Goal: Task Accomplishment & Management: Manage account settings

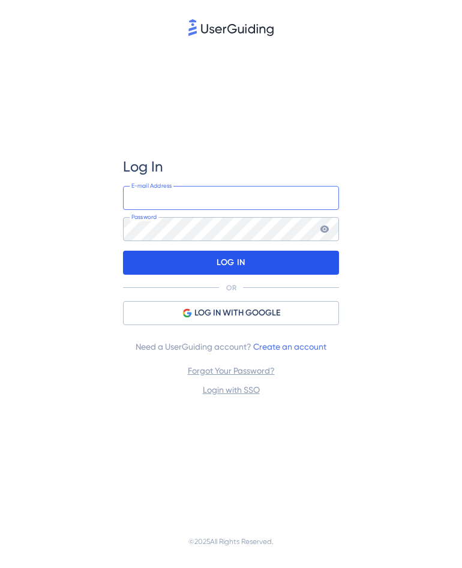
type input "[EMAIL_ADDRESS][DOMAIN_NAME]"
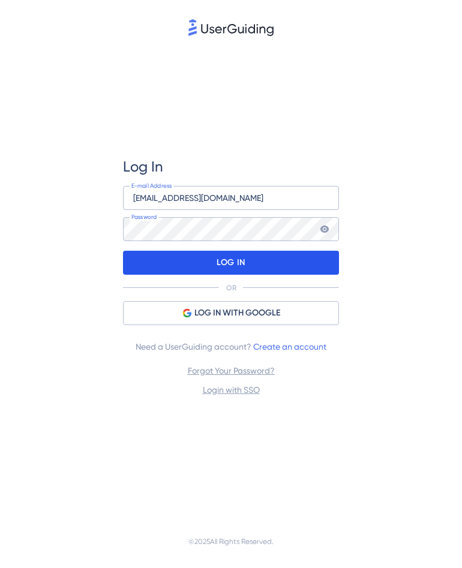
click at [228, 256] on p "LOG IN" at bounding box center [230, 262] width 28 height 19
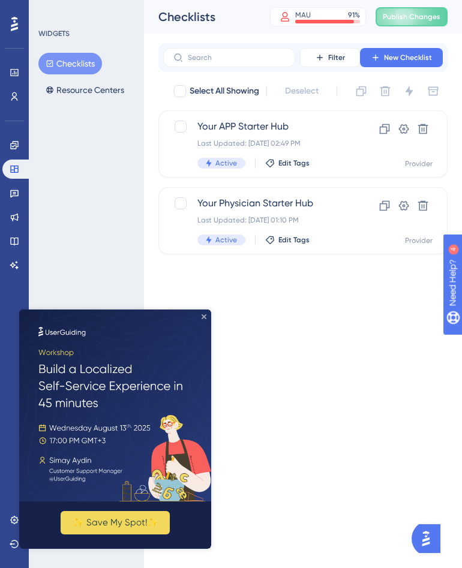
click at [204, 316] on icon "Close Preview" at bounding box center [203, 316] width 5 height 5
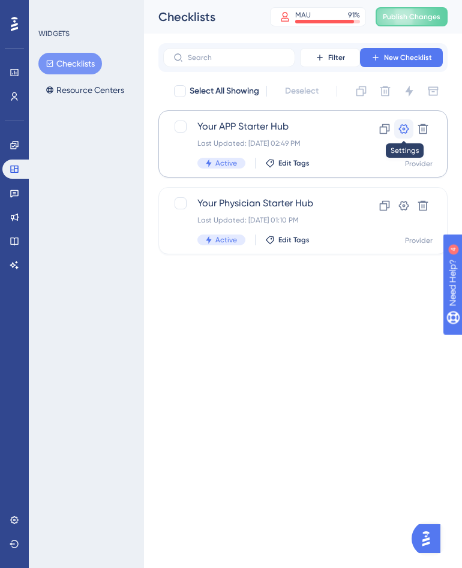
click at [404, 131] on icon at bounding box center [404, 129] width 12 height 12
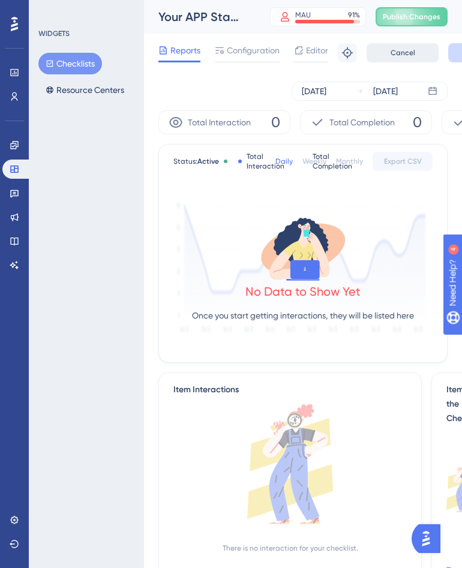
click at [416, 53] on button "Cancel" at bounding box center [402, 52] width 72 height 19
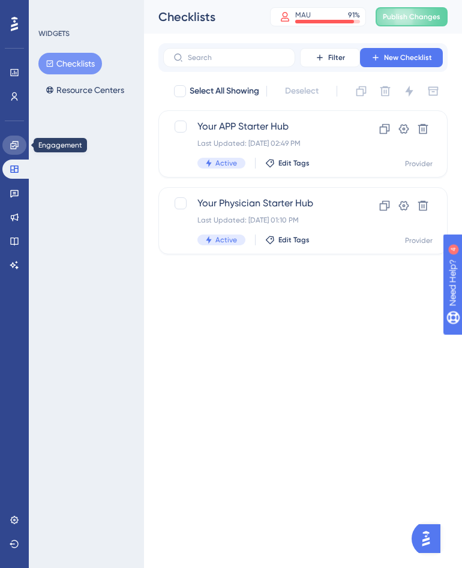
click at [13, 151] on link at bounding box center [14, 145] width 24 height 19
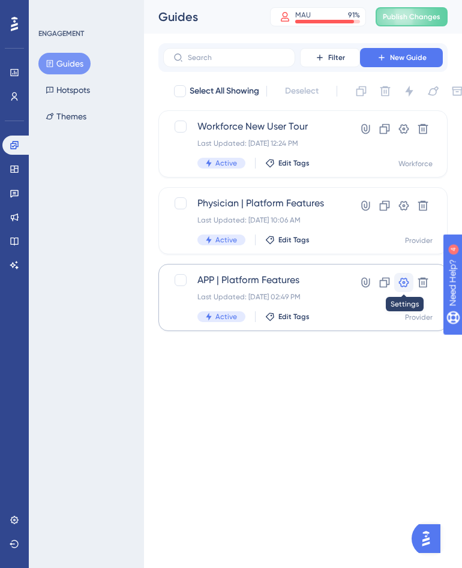
click at [399, 284] on icon at bounding box center [404, 282] width 12 height 12
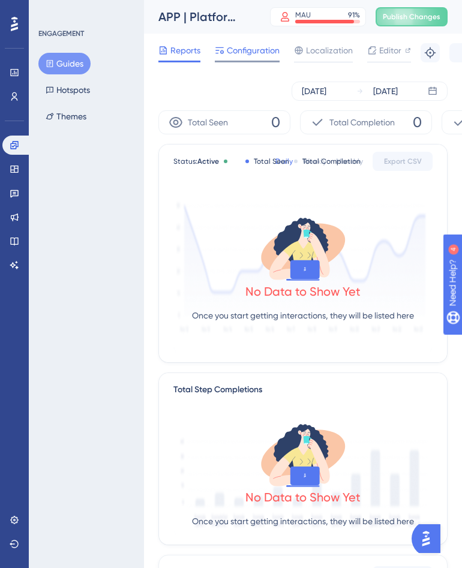
click at [221, 50] on icon at bounding box center [219, 50] width 8 height 7
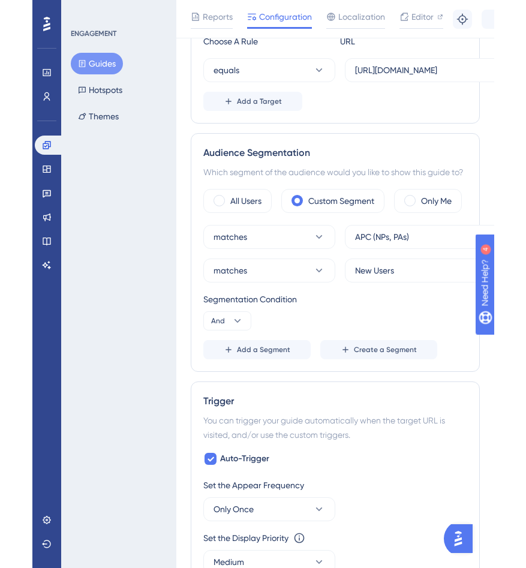
scroll to position [347, 0]
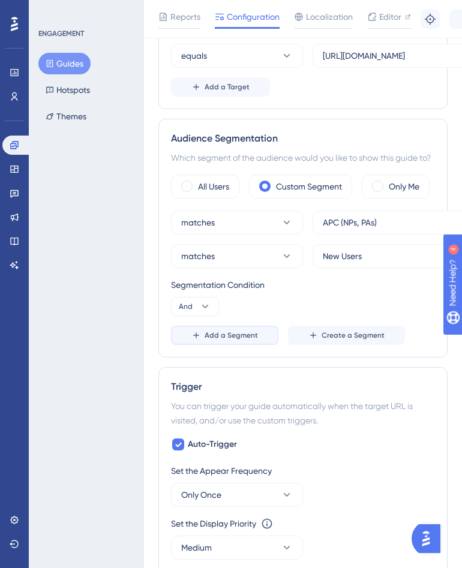
drag, startPoint x: 266, startPoint y: 338, endPoint x: 315, endPoint y: 361, distance: 55.0
click at [315, 361] on div "Status: Active Guide Information Guide ID: 146743 Copy Guide Name APP | Platfor…" at bounding box center [302, 406] width 289 height 1352
click at [329, 347] on div "Audience Segmentation Which segment of the audience would you like to show this…" at bounding box center [302, 238] width 289 height 239
click at [329, 336] on span "Create a Segment" at bounding box center [352, 335] width 63 height 10
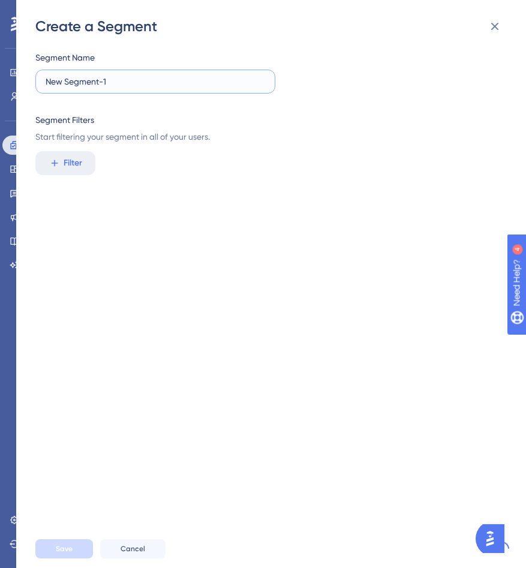
click at [134, 86] on input "New Segment-1" at bounding box center [155, 81] width 219 height 13
type input "Demo User"
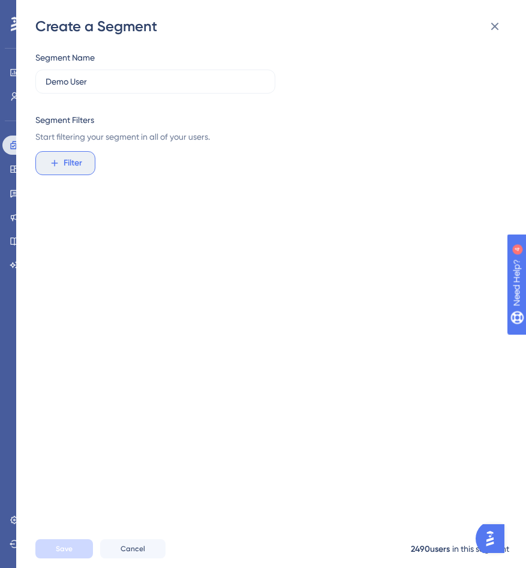
click at [85, 164] on button "Filter" at bounding box center [65, 163] width 60 height 24
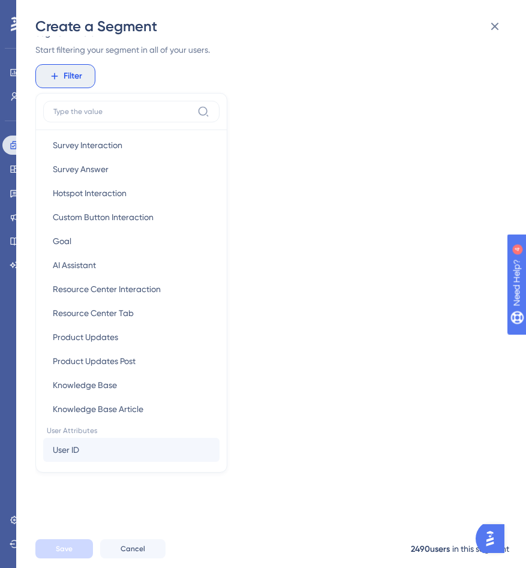
scroll to position [219, 0]
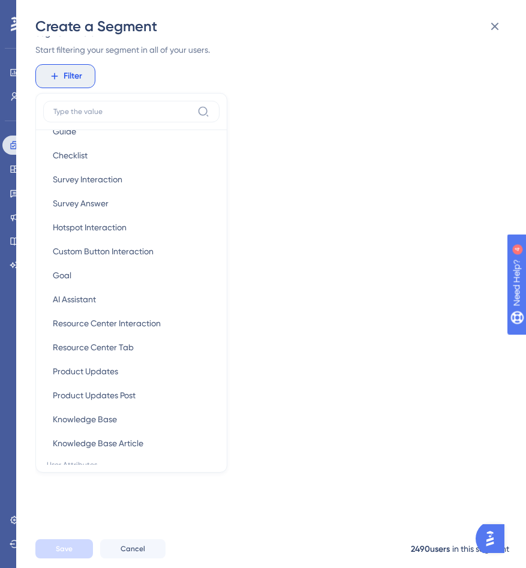
click at [334, 282] on div "Segment Name Demo User Segment Filters Start filtering your segment in all of y…" at bounding box center [276, 282] width 483 height 493
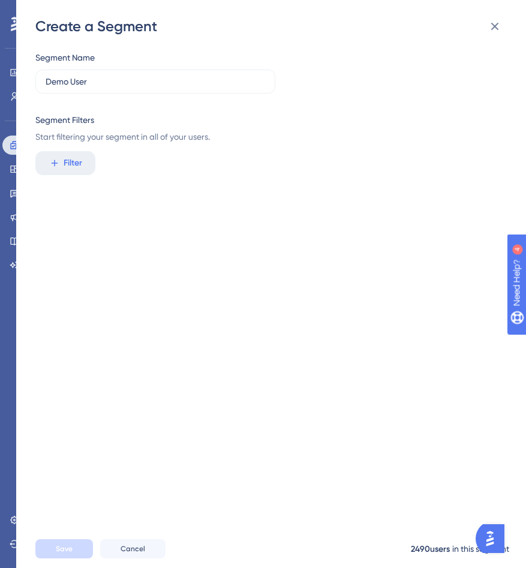
scroll to position [0, 0]
click at [461, 23] on icon at bounding box center [494, 26] width 14 height 14
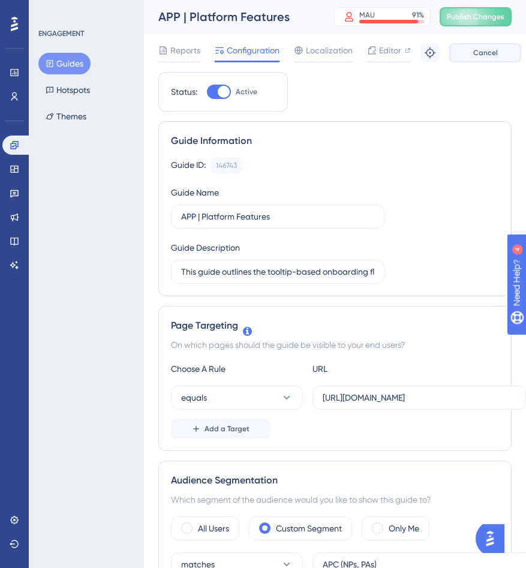
click at [461, 59] on button "Cancel" at bounding box center [485, 52] width 72 height 19
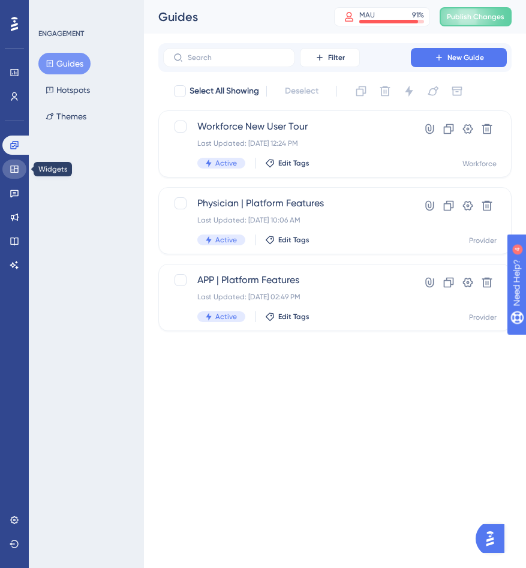
click at [16, 166] on icon at bounding box center [14, 168] width 8 height 7
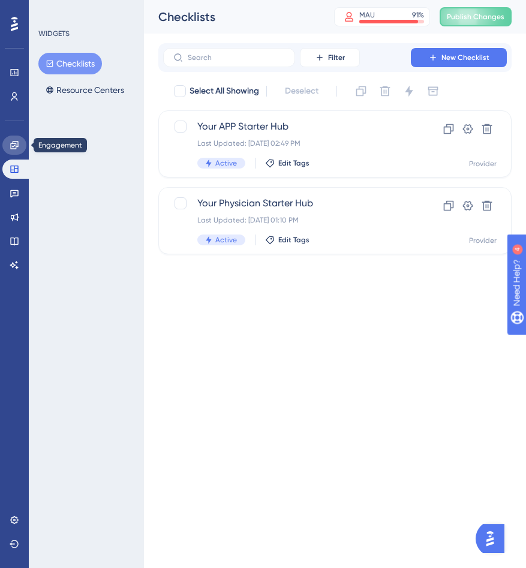
click at [16, 153] on link at bounding box center [14, 145] width 24 height 19
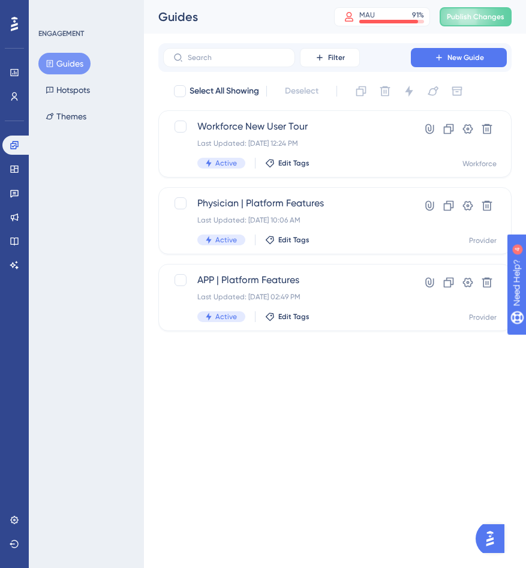
click at [275, 0] on html "Performance Users Engagement Widgets Feedback Product Updates Knowledge Base AI…" at bounding box center [263, 0] width 526 height 0
